Goal: Check status: Check status

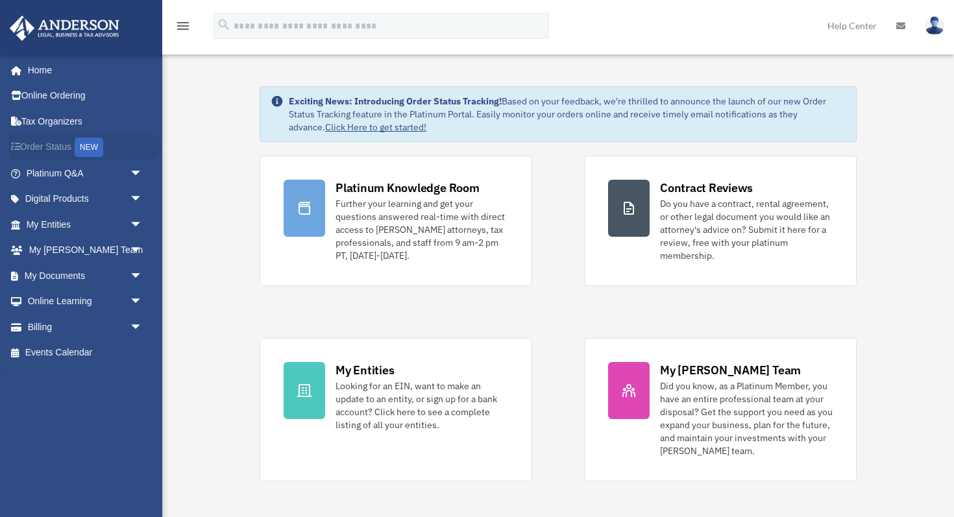
click at [67, 147] on link "Order Status NEW" at bounding box center [85, 147] width 153 height 27
click at [132, 326] on span "arrow_drop_down" at bounding box center [143, 327] width 26 height 27
click at [87, 377] on link "Past Invoices" at bounding box center [90, 379] width 144 height 26
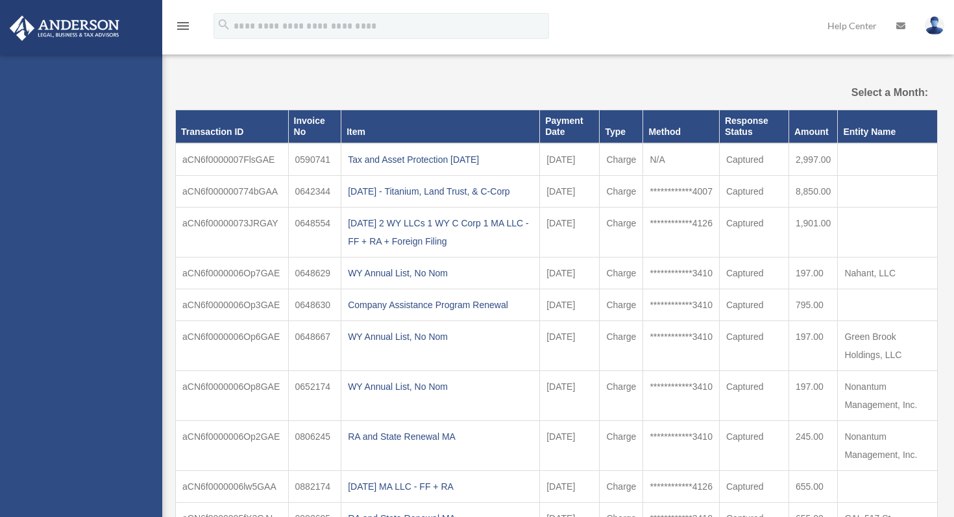
select select
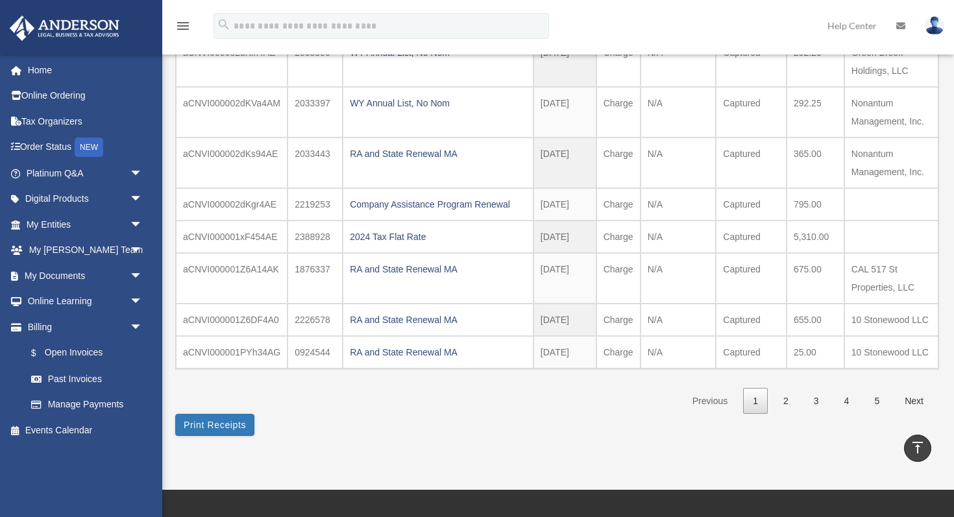
scroll to position [188, 0]
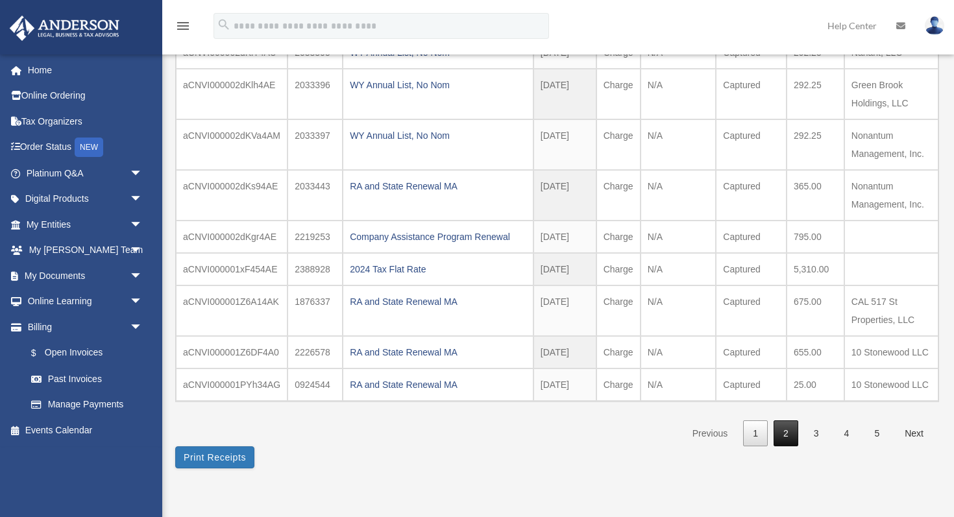
click at [779, 436] on link "2" at bounding box center [786, 434] width 25 height 27
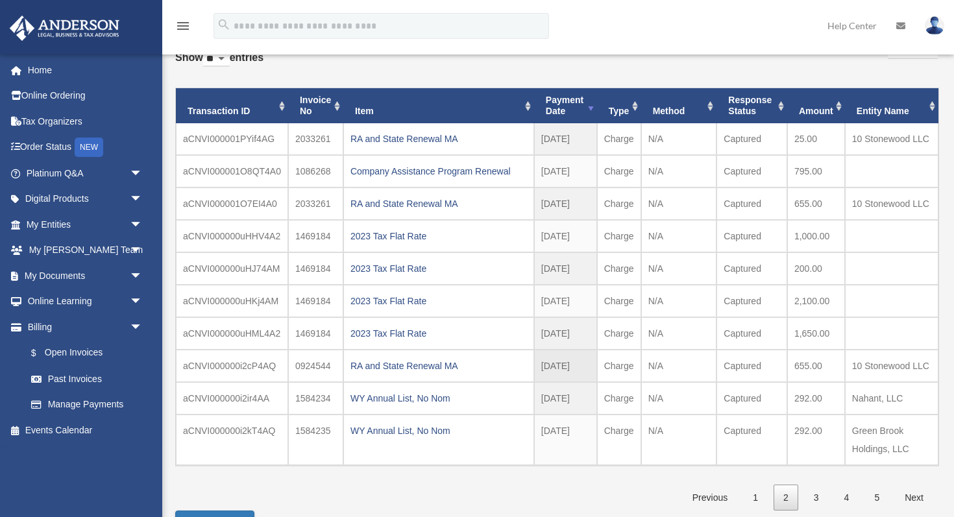
scroll to position [67, 0]
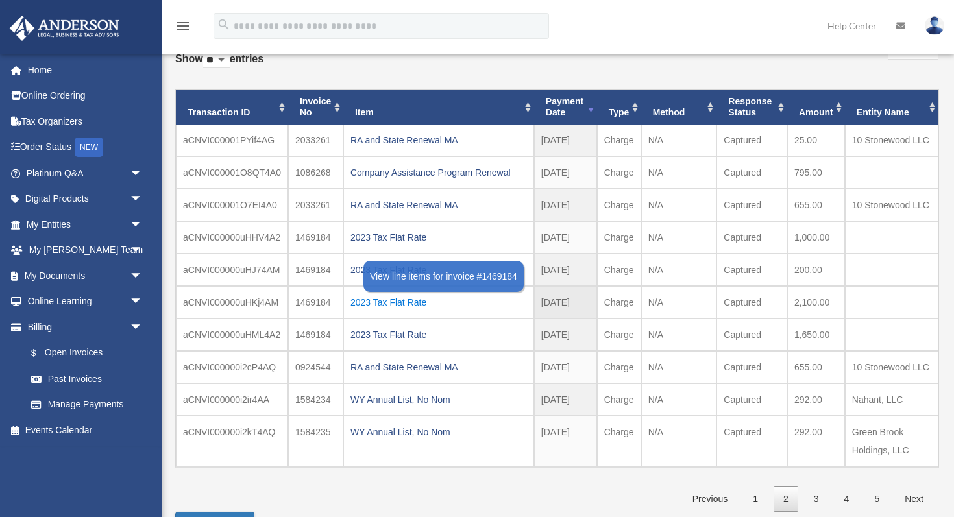
click at [371, 304] on div "2023 Tax Flat Rate" at bounding box center [438, 302] width 177 height 18
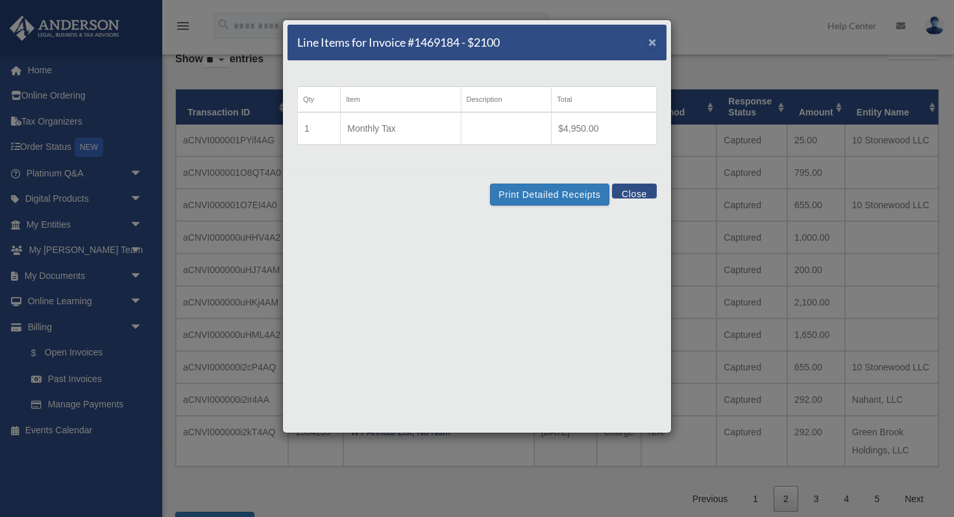
click at [654, 45] on span "×" at bounding box center [652, 41] width 8 height 15
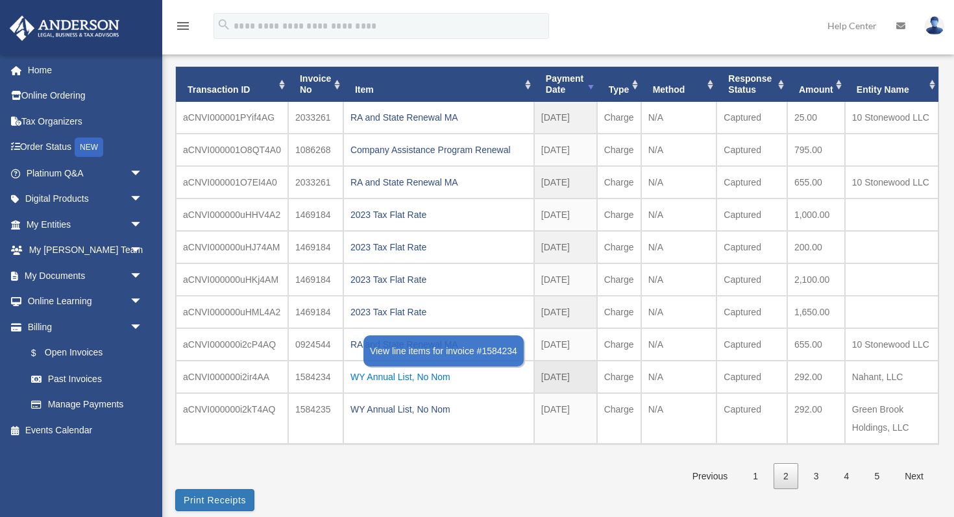
scroll to position [95, 0]
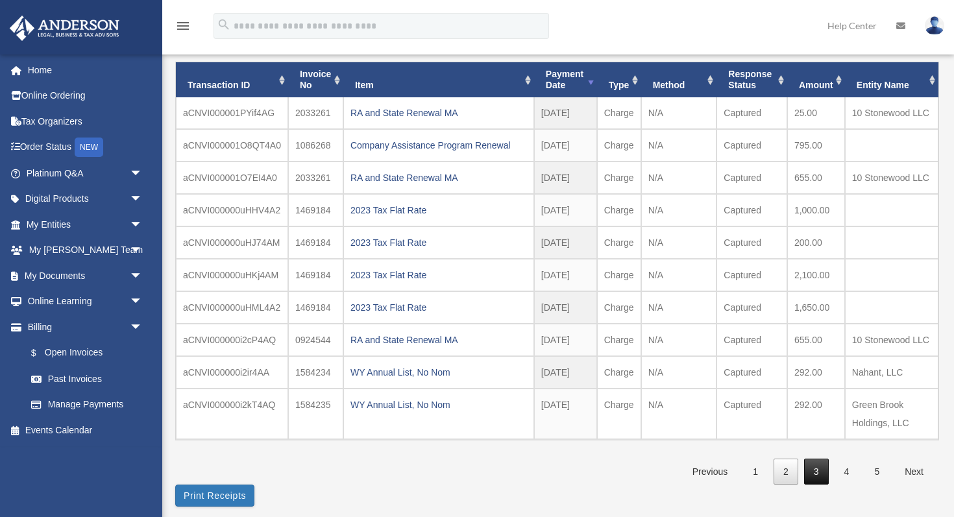
click at [813, 472] on link "3" at bounding box center [816, 472] width 25 height 27
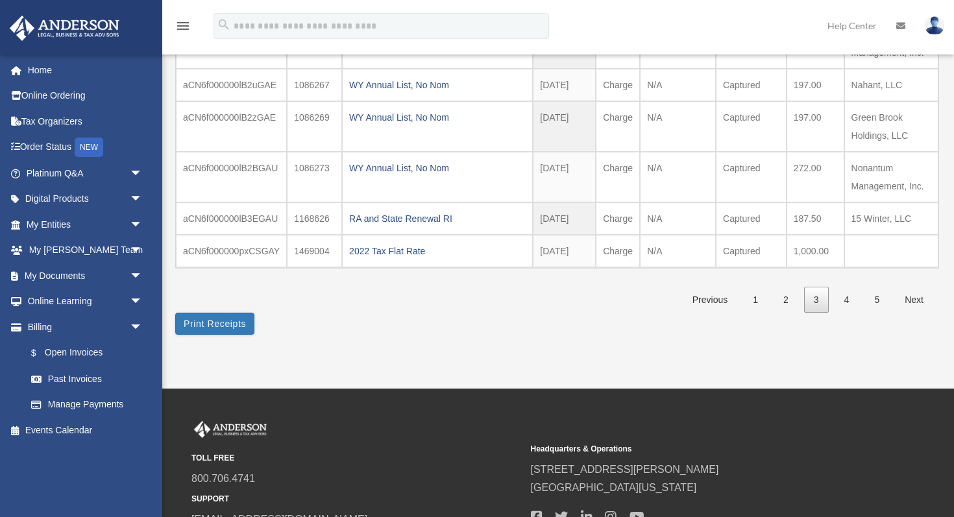
scroll to position [353, 0]
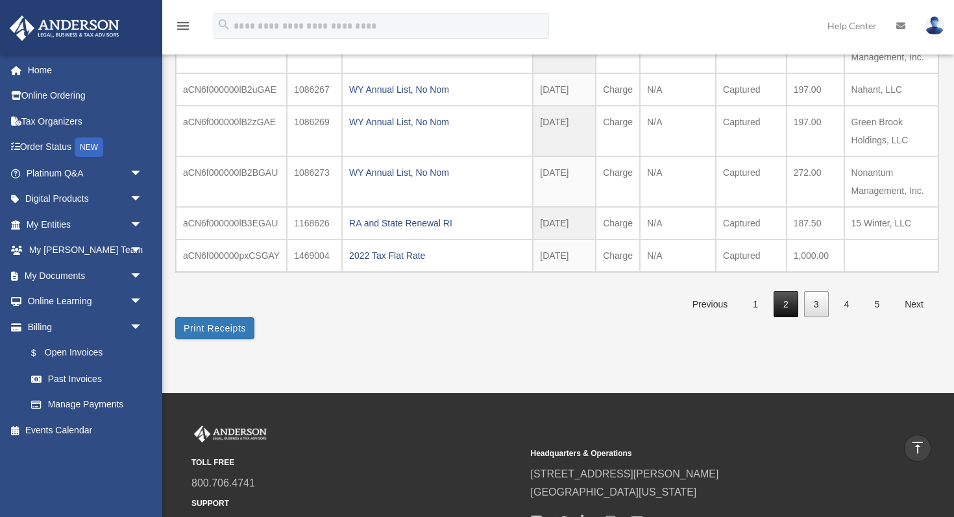
click at [786, 306] on link "2" at bounding box center [786, 304] width 25 height 27
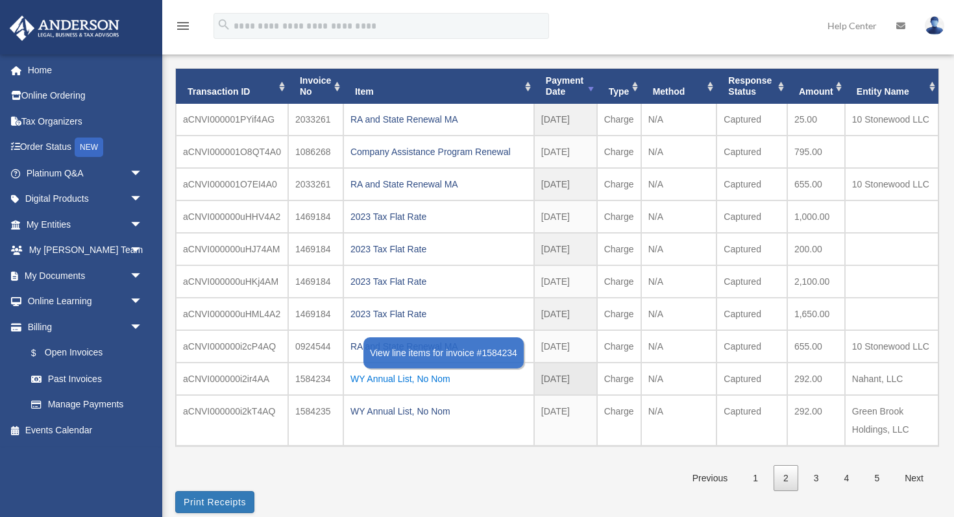
scroll to position [99, 0]
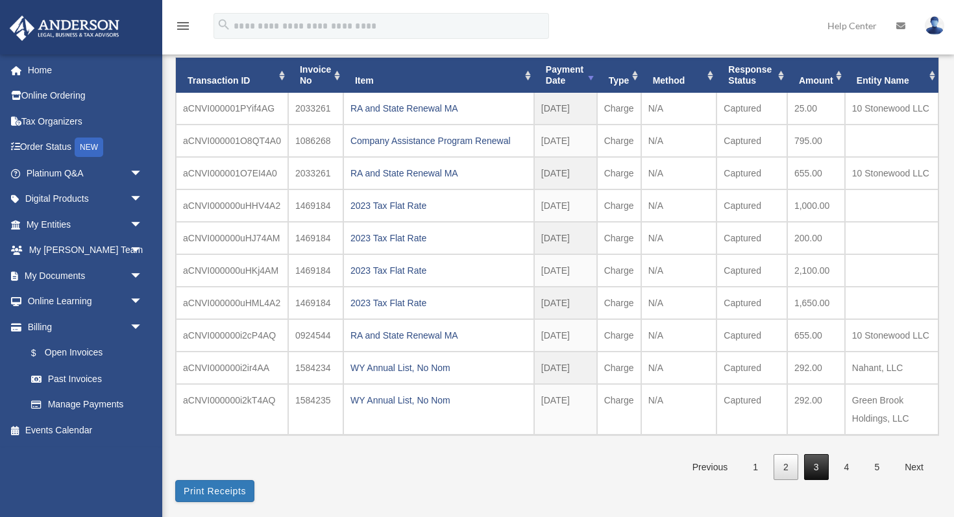
click at [820, 468] on link "3" at bounding box center [816, 467] width 25 height 27
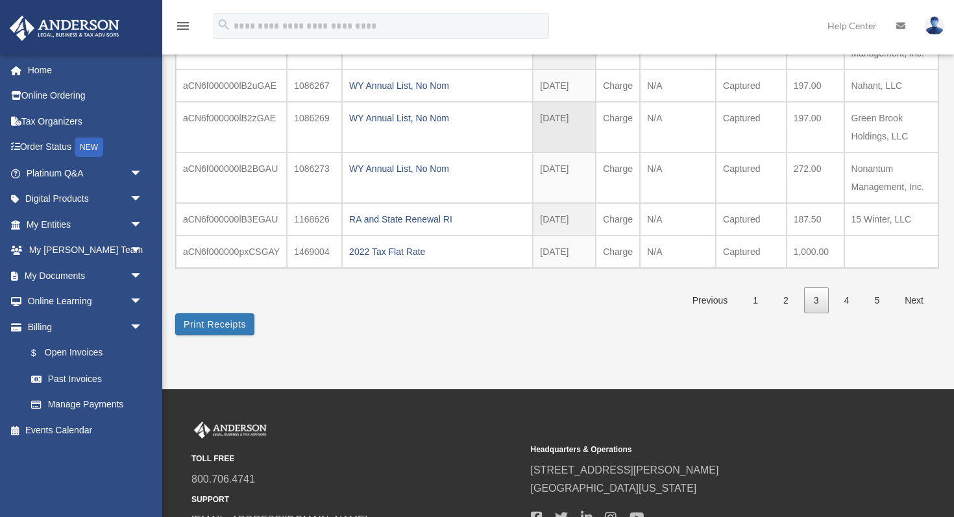
scroll to position [472, 0]
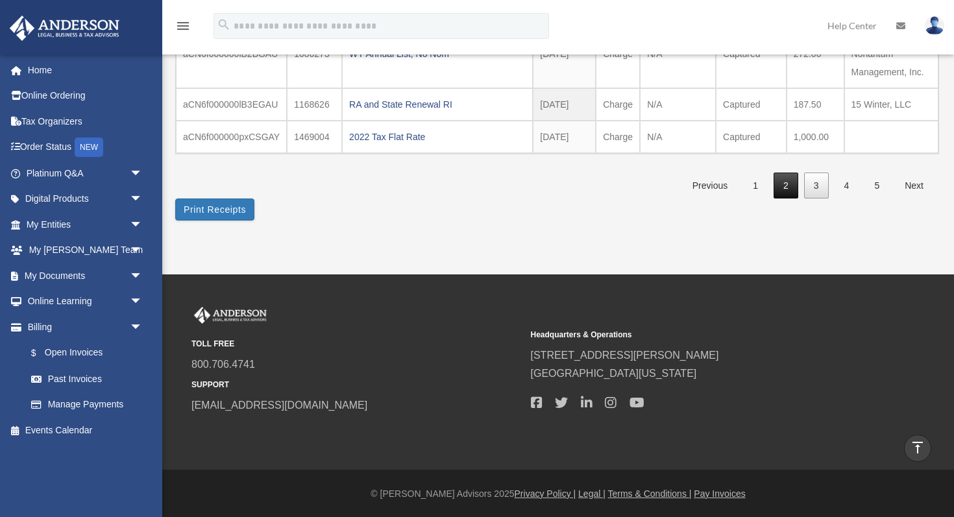
click at [785, 187] on link "2" at bounding box center [786, 186] width 25 height 27
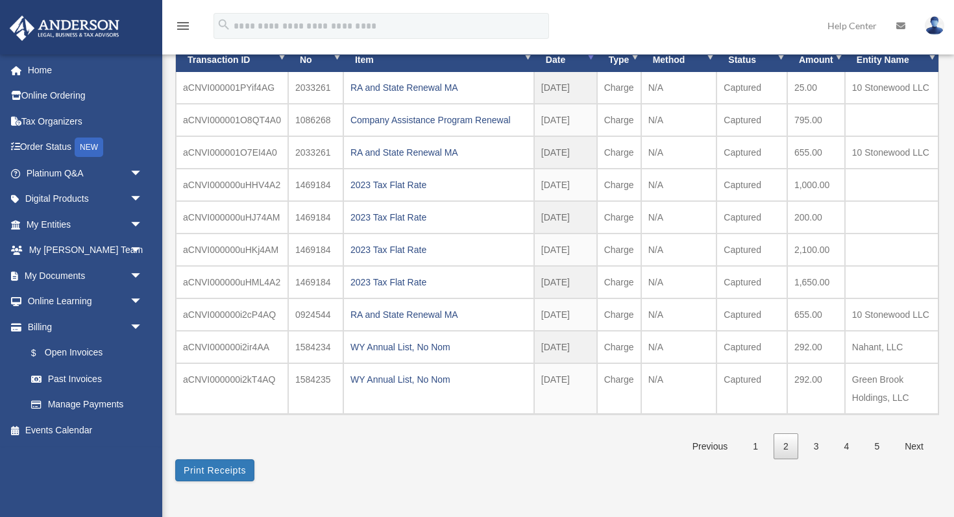
scroll to position [119, 0]
click at [814, 446] on link "3" at bounding box center [816, 447] width 25 height 27
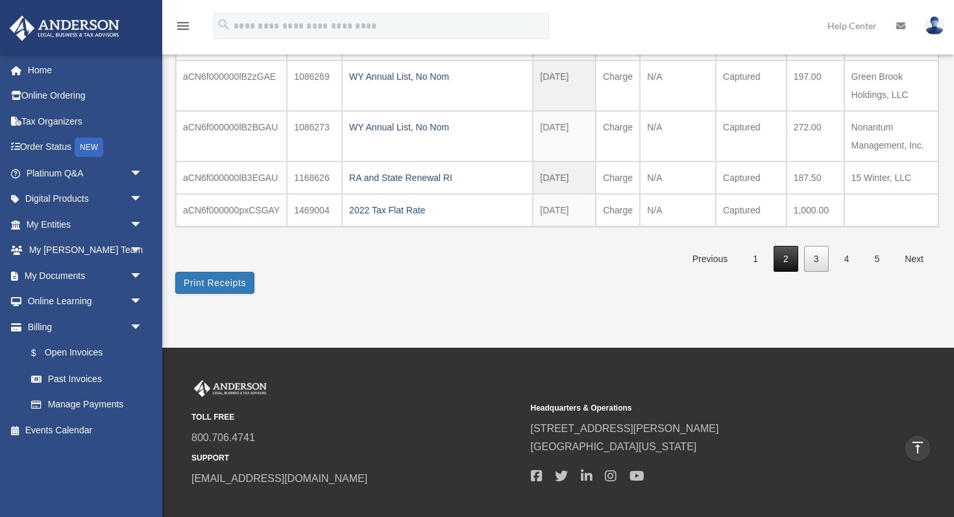
click at [785, 260] on link "2" at bounding box center [786, 259] width 25 height 27
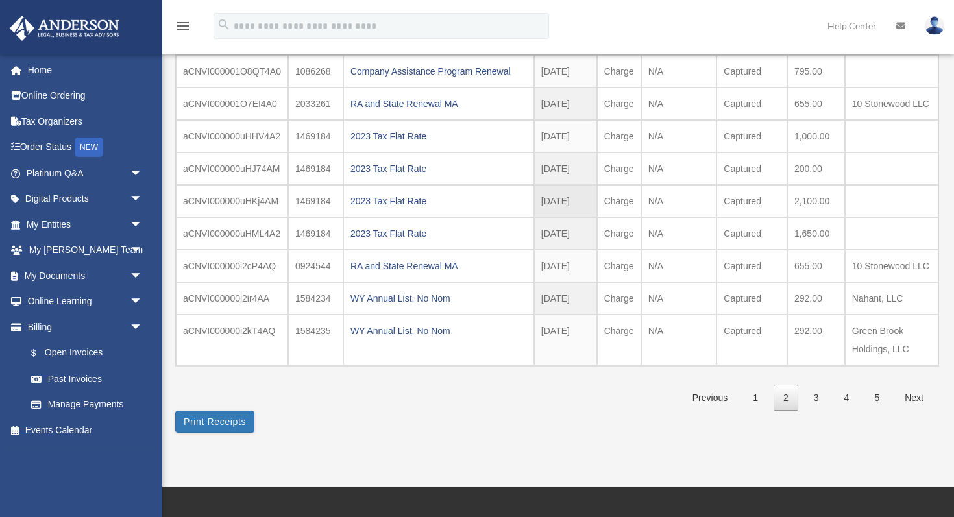
scroll to position [171, 0]
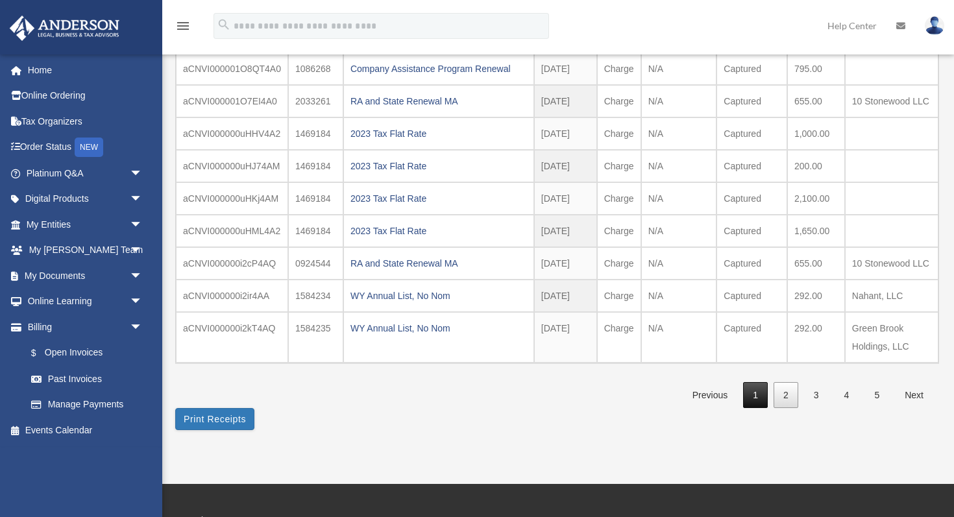
click at [756, 387] on link "1" at bounding box center [755, 395] width 25 height 27
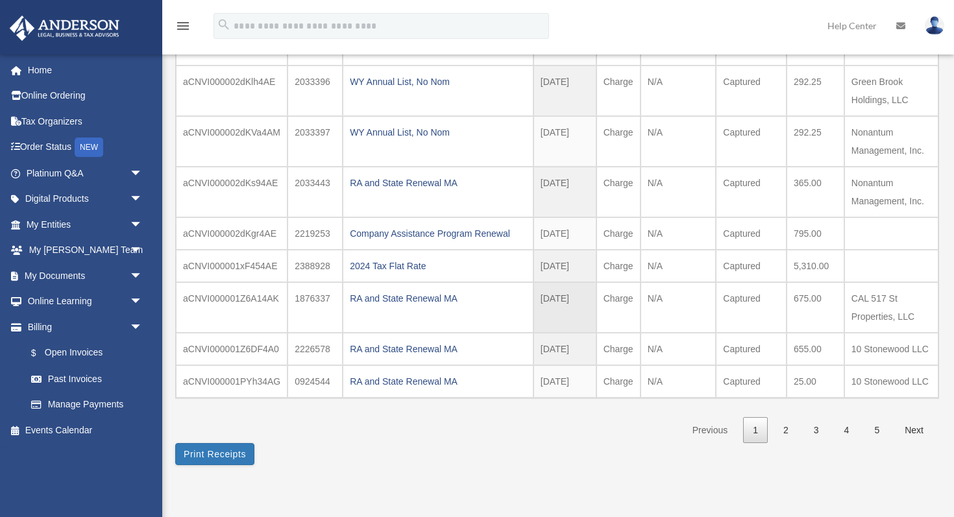
scroll to position [192, 0]
click at [785, 428] on link "2" at bounding box center [786, 429] width 25 height 27
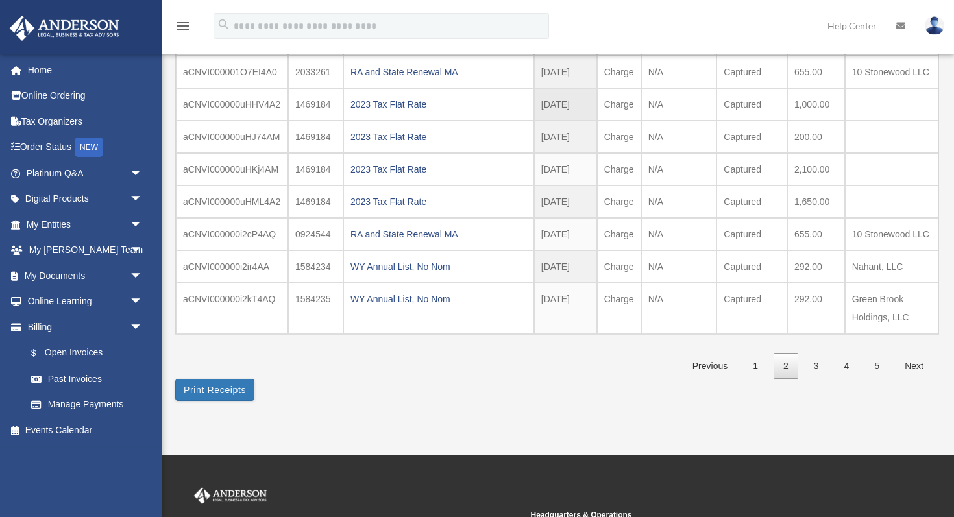
scroll to position [202, 0]
